Goal: Navigation & Orientation: Find specific page/section

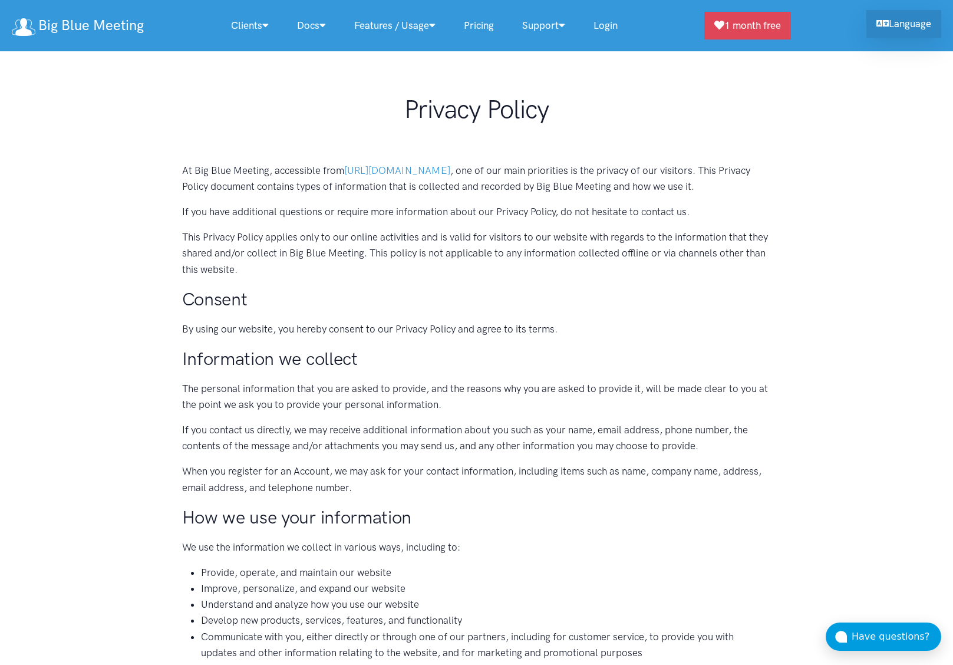
click at [899, 27] on link "Language" at bounding box center [903, 24] width 75 height 28
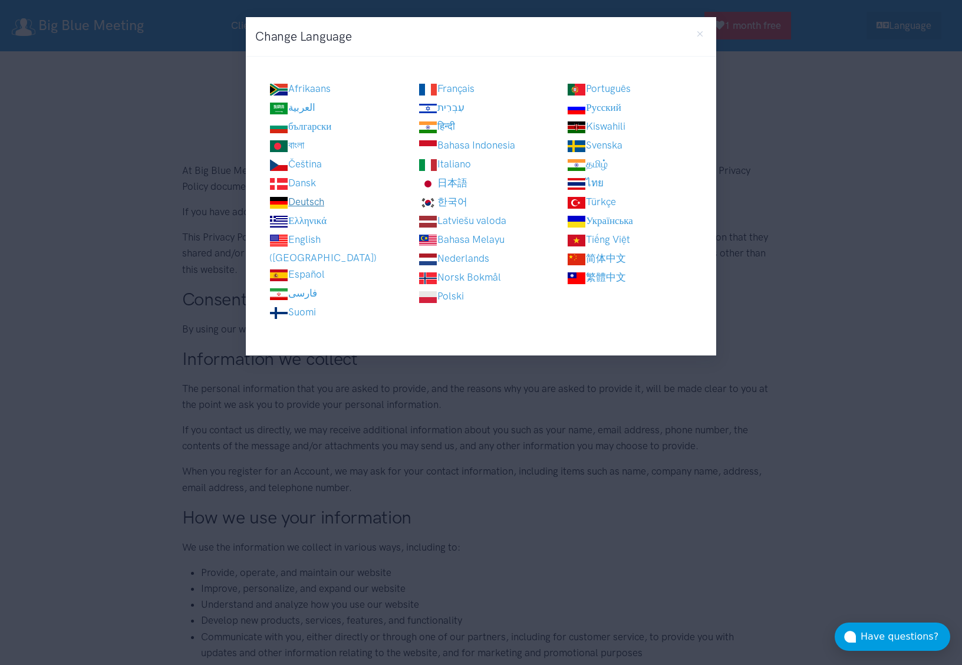
click at [324, 196] on link "Deutsch" at bounding box center [296, 202] width 55 height 12
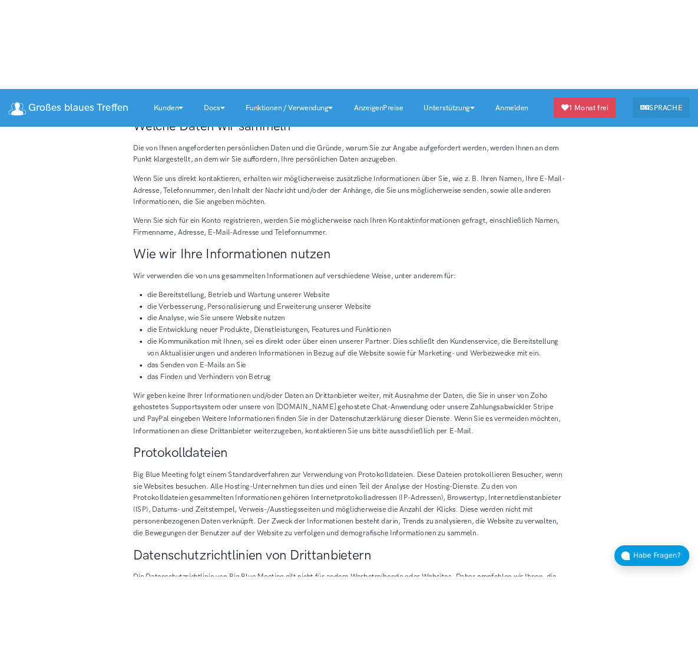
scroll to position [357, 0]
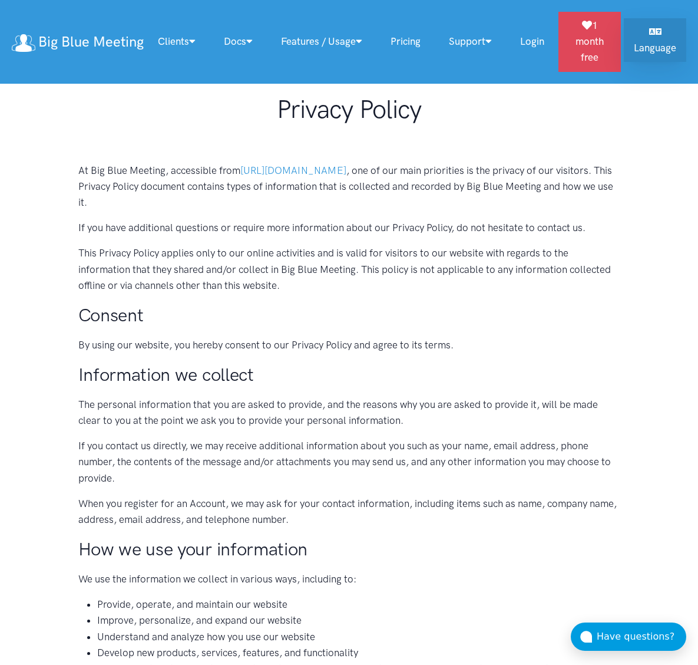
click at [659, 37] on link "Language" at bounding box center [655, 40] width 62 height 44
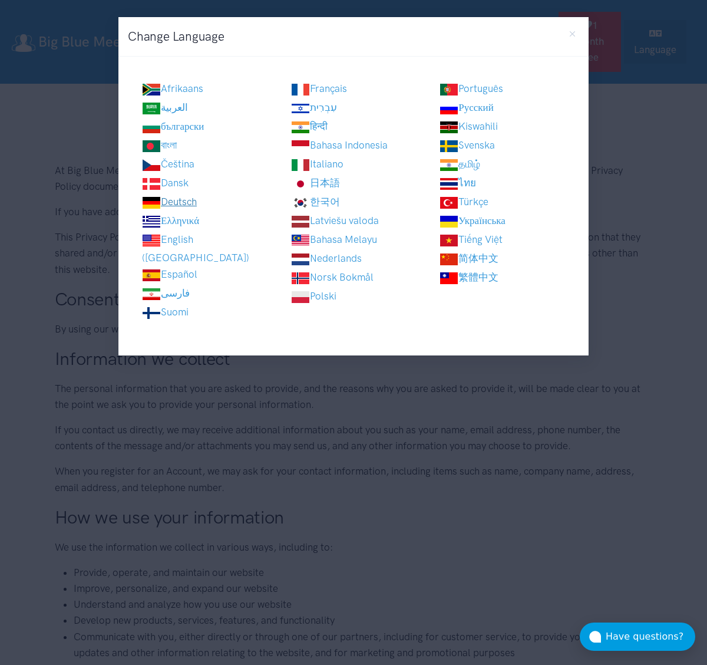
click at [186, 202] on link "Deutsch" at bounding box center [169, 202] width 55 height 12
